Goal: Find specific page/section: Find specific page/section

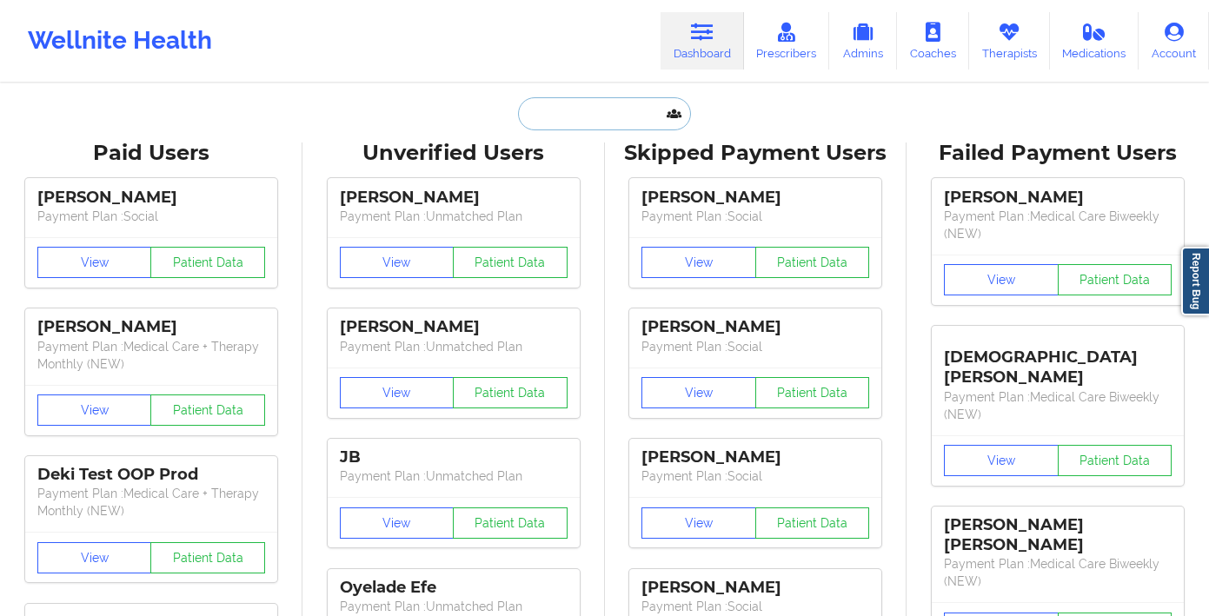
click at [627, 116] on input "text" at bounding box center [604, 113] width 172 height 33
paste input "[PERSON_NAME]"
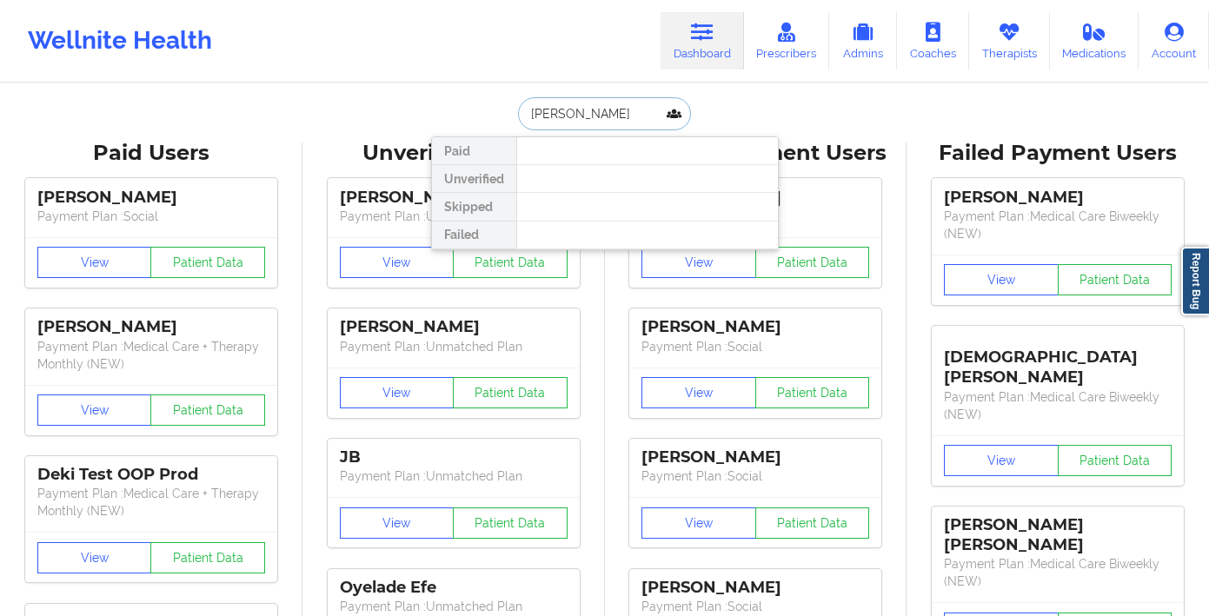
click at [529, 116] on input "[PERSON_NAME]" at bounding box center [604, 113] width 172 height 33
click at [629, 103] on input "[PERSON_NAME]" at bounding box center [604, 113] width 172 height 33
click at [626, 106] on input "[PERSON_NAME]" at bounding box center [604, 113] width 172 height 33
click at [610, 116] on input "[PERSON_NAME]" at bounding box center [604, 113] width 172 height 33
type input "[PERSON_NAME]"
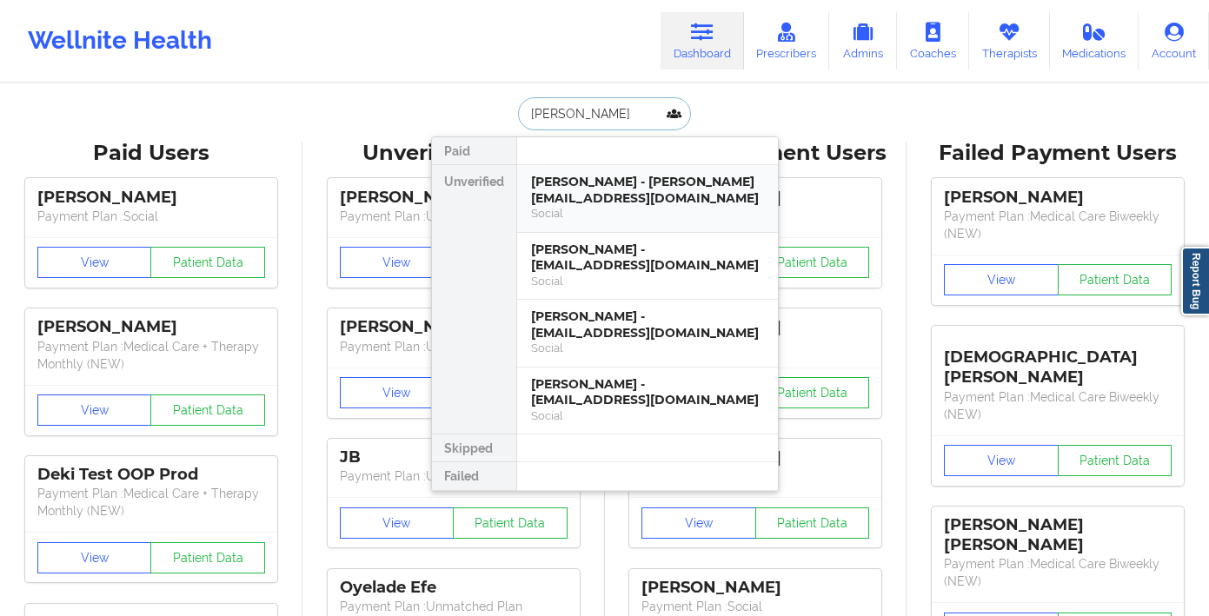
click at [592, 202] on div "[PERSON_NAME] - [PERSON_NAME][EMAIL_ADDRESS][DOMAIN_NAME]" at bounding box center [647, 190] width 233 height 32
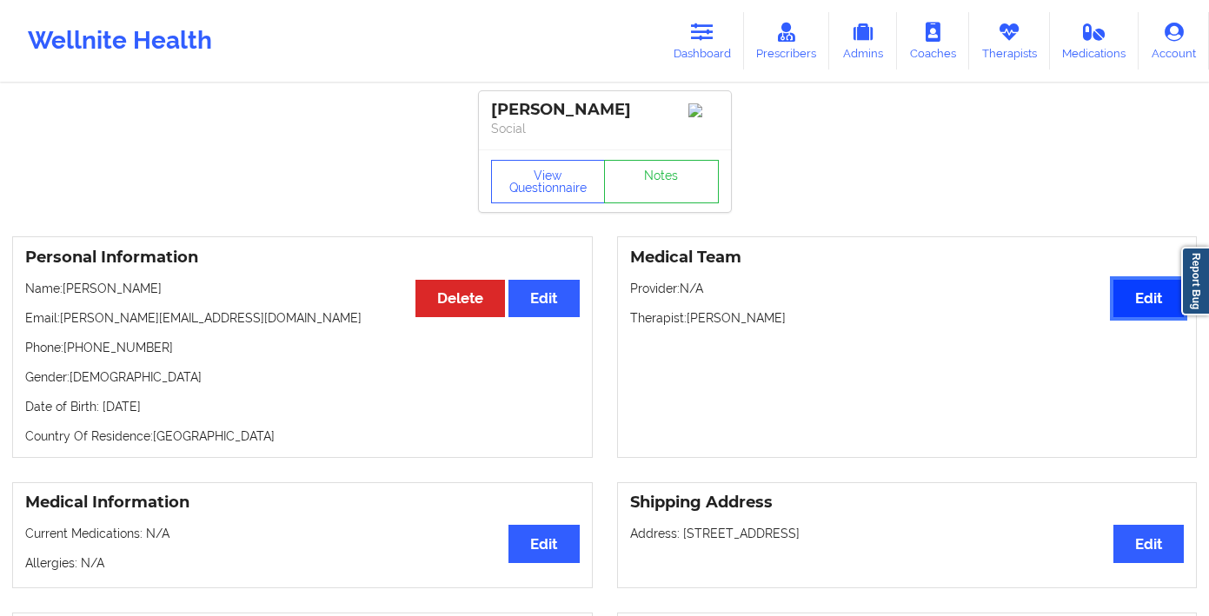
click at [1128, 296] on button "Edit" at bounding box center [1149, 298] width 70 height 37
